Goal: Find specific page/section: Find specific page/section

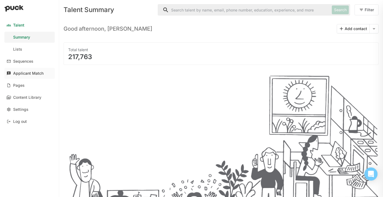
click at [22, 69] on link "Applicant Match" at bounding box center [29, 73] width 50 height 11
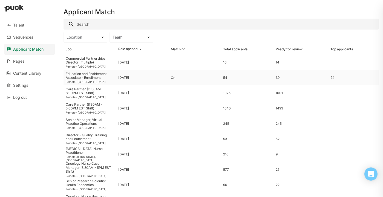
click at [98, 78] on div "Education and Enablement Associate - Enrollment" at bounding box center [90, 76] width 48 height 8
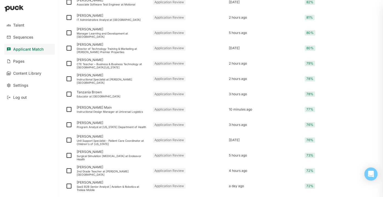
scroll to position [414, 0]
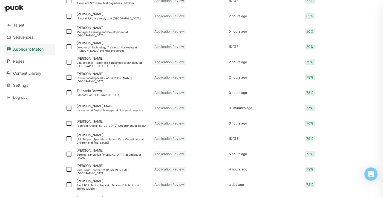
click at [41, 142] on div "Talent Sequences Applicant Match Pages Content Library Settings Log out" at bounding box center [29, 98] width 59 height 197
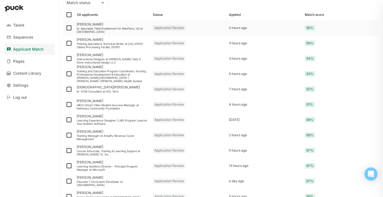
scroll to position [81, 0]
